Goal: Task Accomplishment & Management: Use online tool/utility

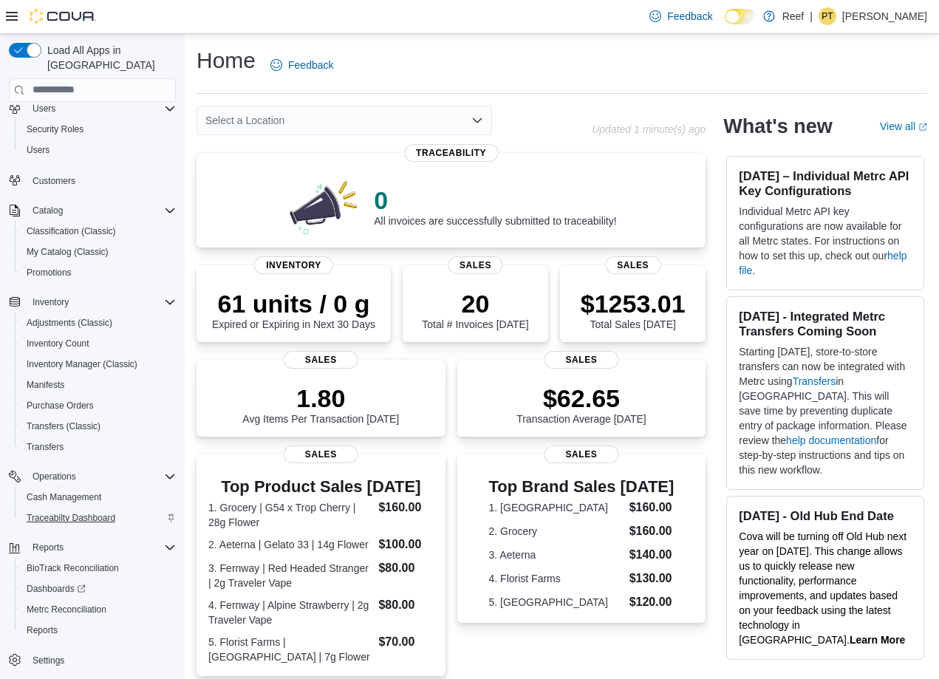
scroll to position [43, 0]
click at [53, 624] on span "Reports" at bounding box center [42, 630] width 31 height 12
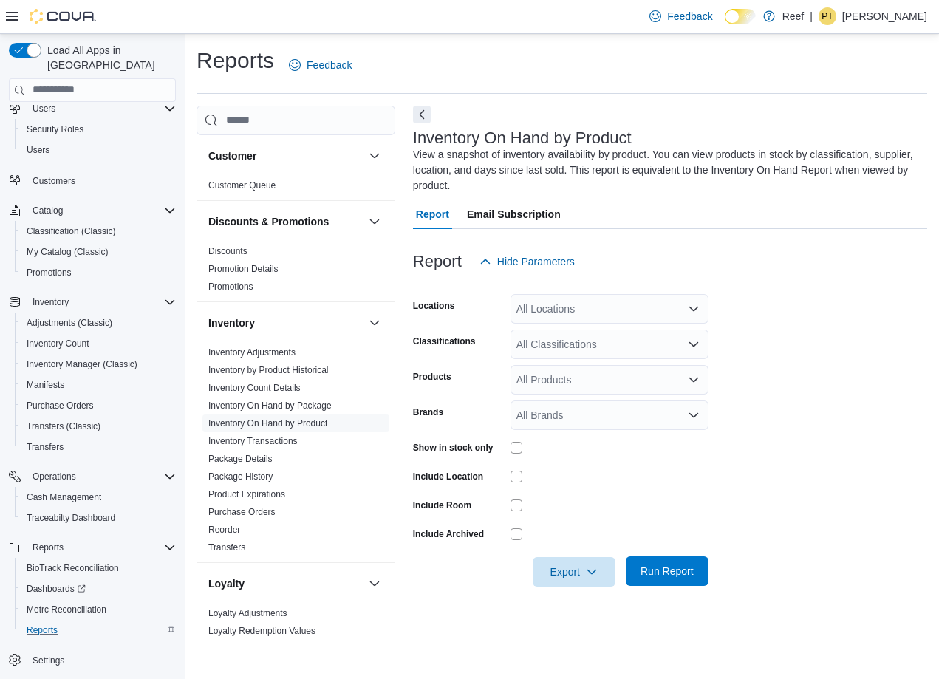
click at [676, 567] on span "Run Report" at bounding box center [667, 571] width 53 height 15
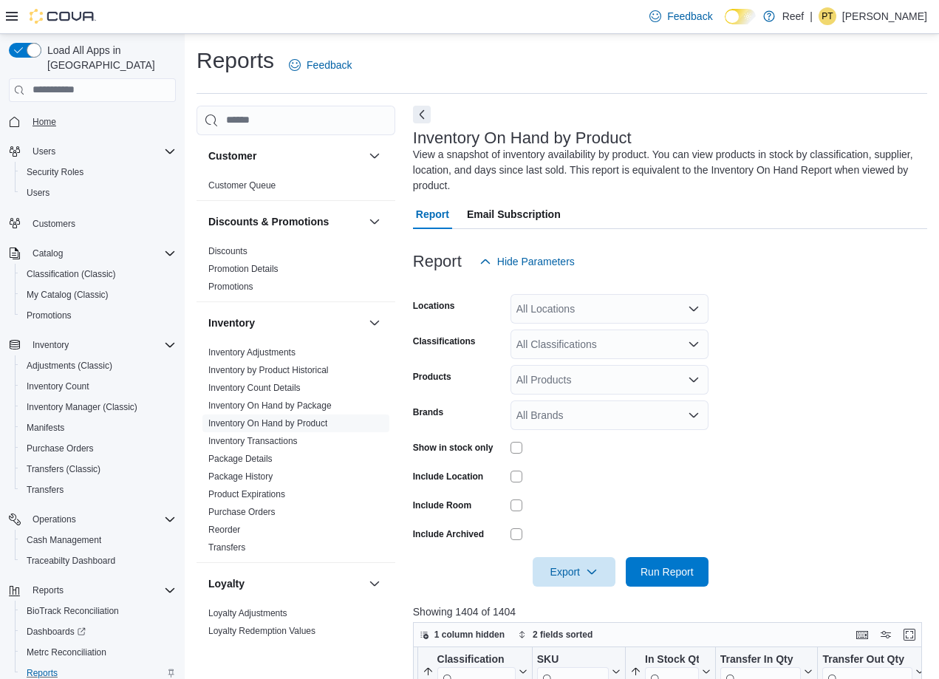
click at [52, 116] on span "Home" at bounding box center [45, 122] width 24 height 12
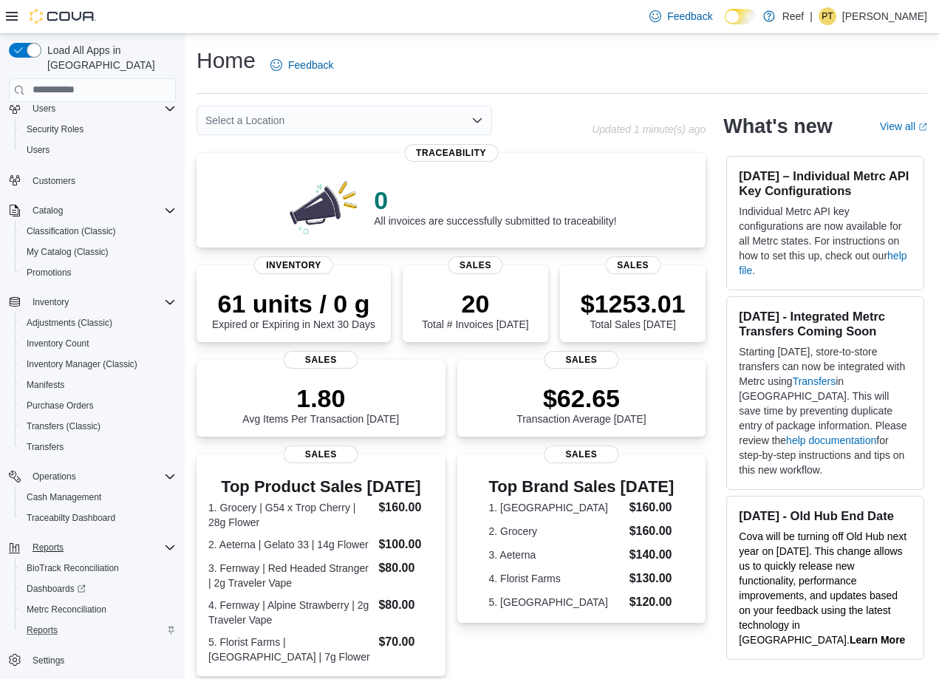
scroll to position [43, 0]
click at [33, 624] on span "Reports" at bounding box center [42, 630] width 31 height 12
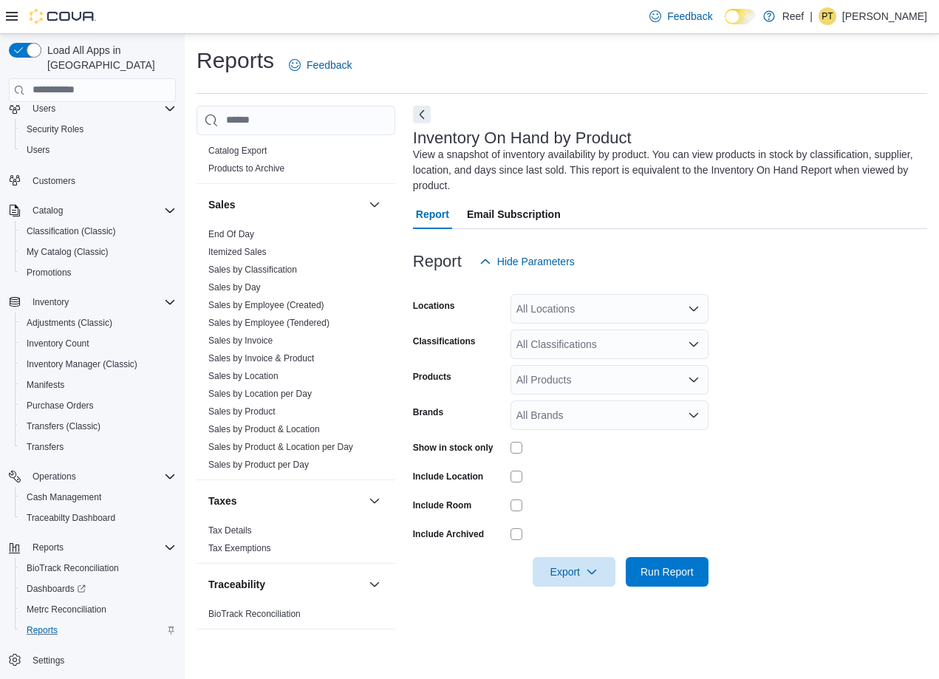
scroll to position [677, 0]
click at [250, 291] on link "Sales by Day" at bounding box center [234, 287] width 52 height 10
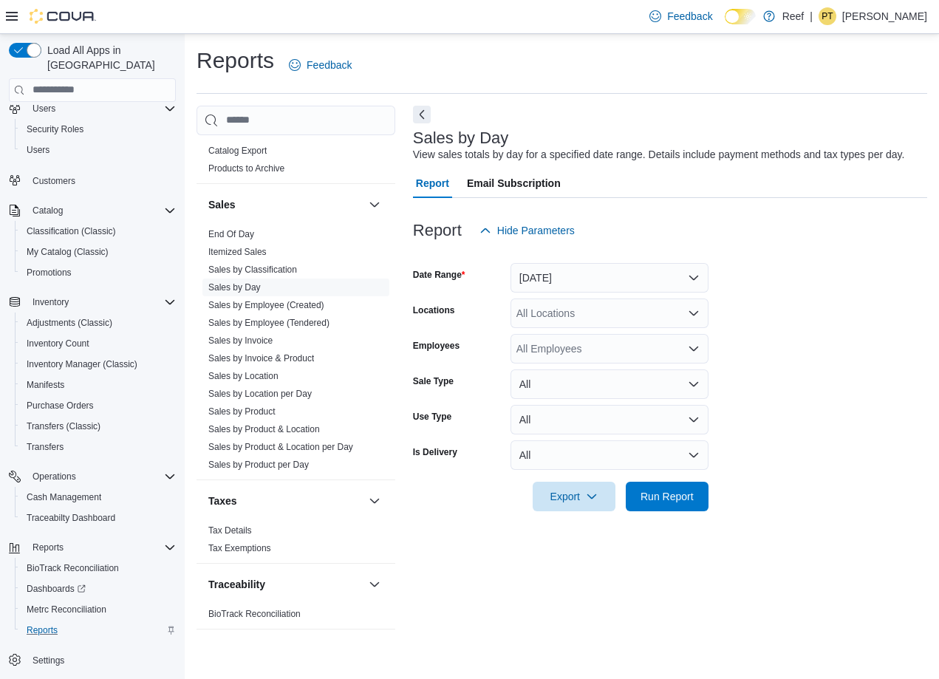
click at [649, 281] on button "Yesterday" at bounding box center [610, 278] width 198 height 30
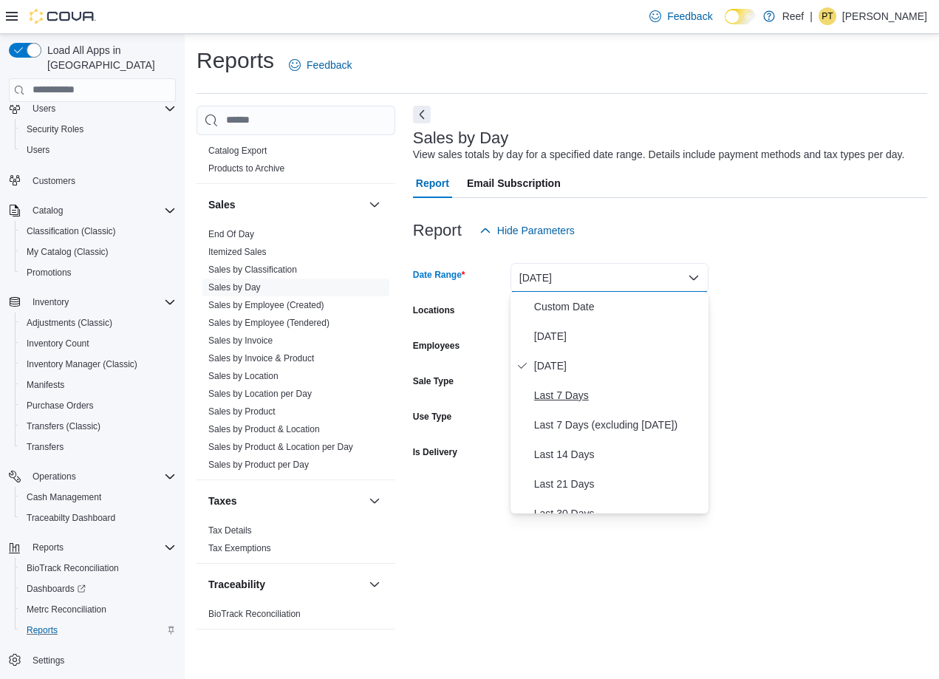
click at [570, 397] on span "Last 7 Days" at bounding box center [618, 395] width 168 height 18
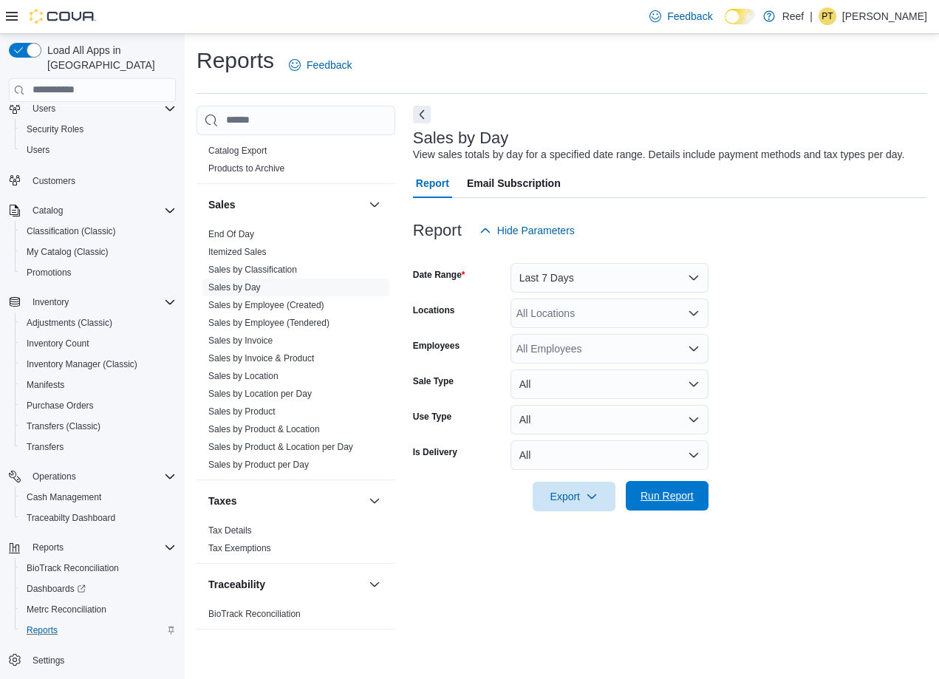
click at [663, 490] on span "Run Report" at bounding box center [667, 495] width 53 height 15
